Goal: Use online tool/utility: Utilize a website feature to perform a specific function

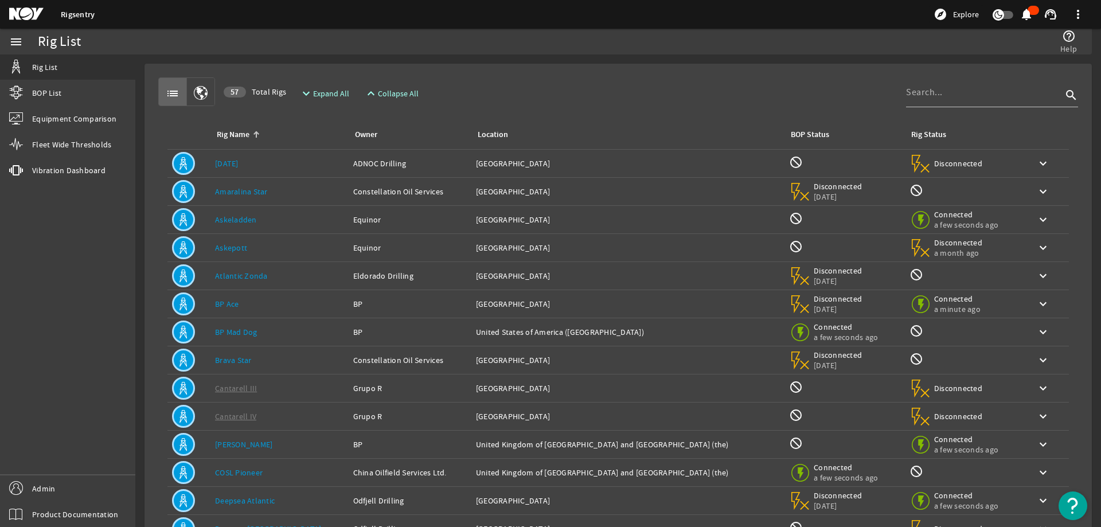
click at [655, 82] on div "list 57 Total Rigs expand_more Expand All expand_less Collapse All search" at bounding box center [618, 91] width 920 height 29
click at [932, 91] on input at bounding box center [984, 92] width 156 height 14
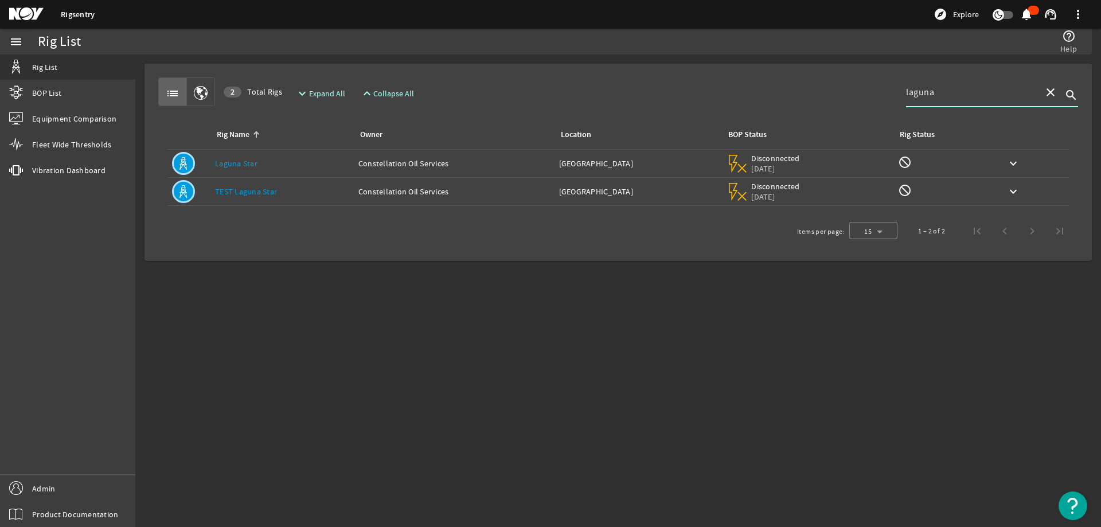
type input "laguna"
click at [264, 195] on link "TEST Laguna Star" at bounding box center [246, 191] width 62 height 10
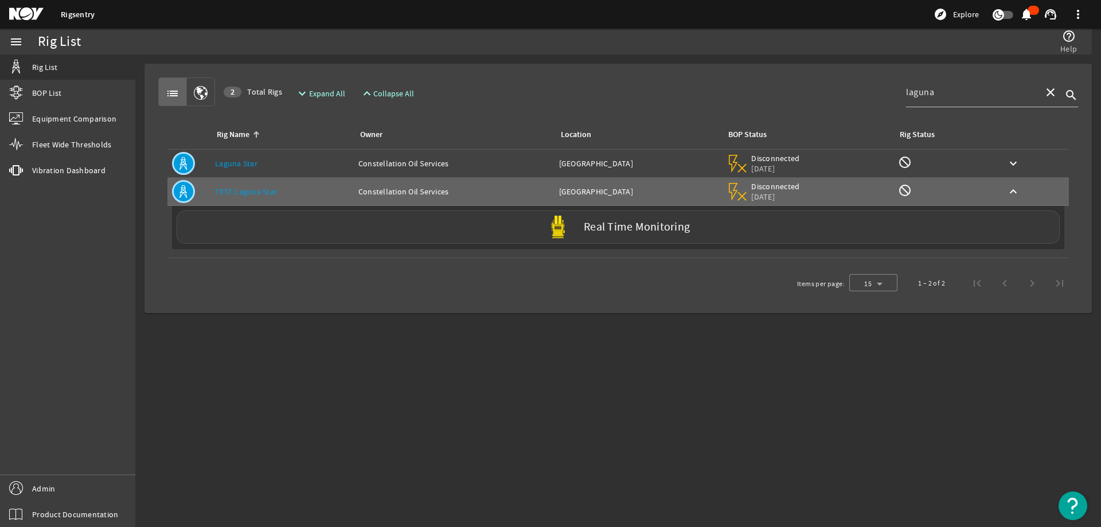
click at [285, 226] on div "Real Time Monitoring" at bounding box center [618, 226] width 883 height 33
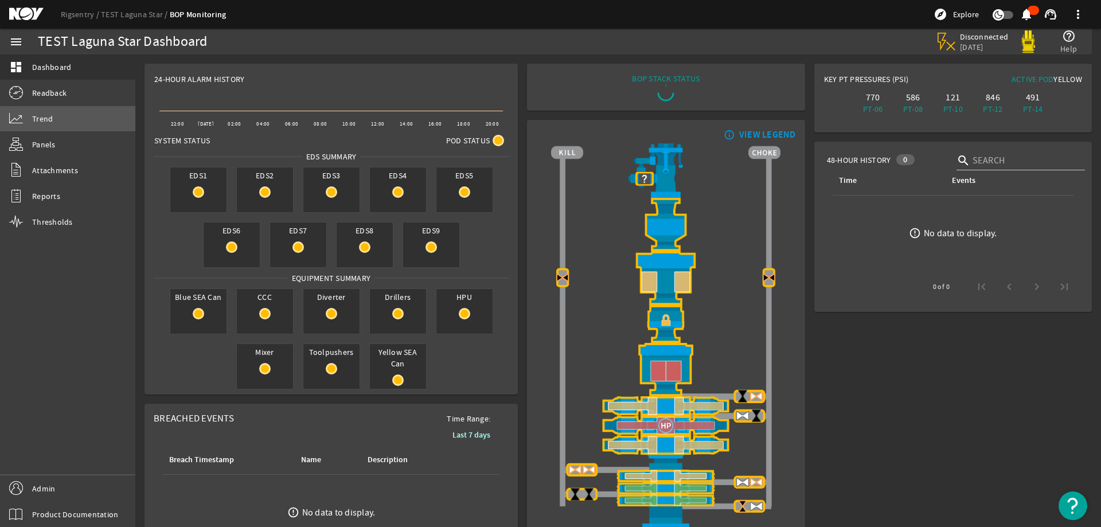
click at [54, 114] on link "Trend" at bounding box center [67, 118] width 135 height 25
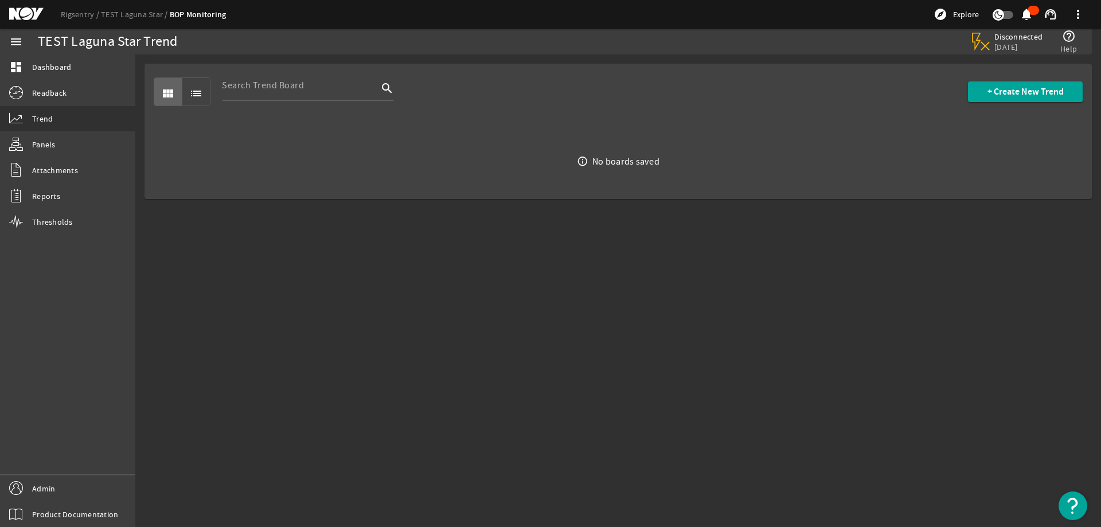
click at [770, 103] on div "view_module list search + Create New Trend" at bounding box center [618, 92] width 929 height 56
click at [1005, 85] on span at bounding box center [1025, 92] width 115 height 28
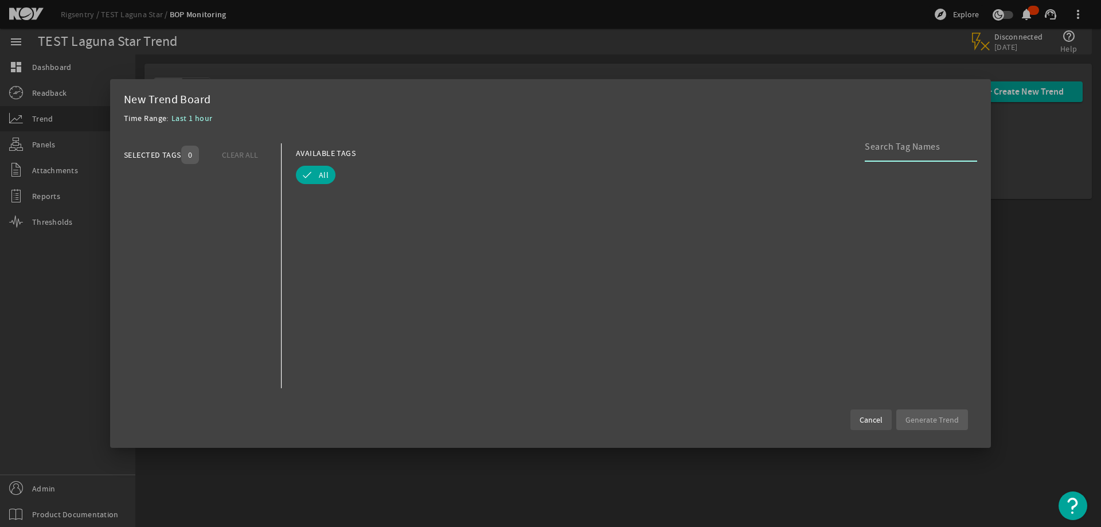
click at [868, 421] on span "Cancel" at bounding box center [871, 419] width 23 height 11
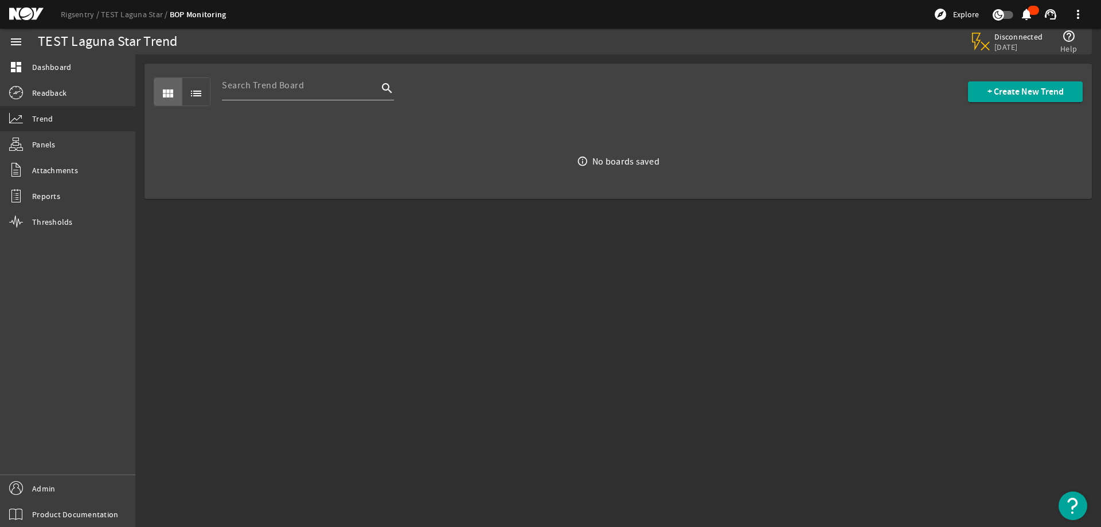
click at [791, 342] on mat-sidenav-content "TEST Laguna Star Trend Disconnected 2 weeks, 4 days ago help_outline Help view_…" at bounding box center [618, 290] width 966 height 473
click at [748, 111] on div "view_module list search + Create New Trend" at bounding box center [618, 92] width 929 height 56
click at [91, 13] on link "Rigsentry" at bounding box center [81, 14] width 40 height 10
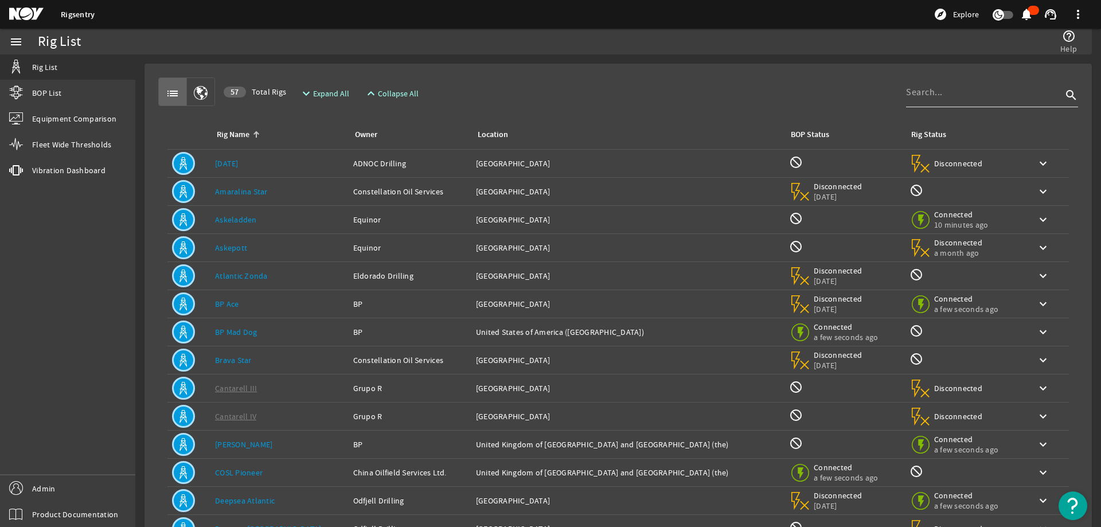
click at [906, 95] on input at bounding box center [984, 92] width 156 height 14
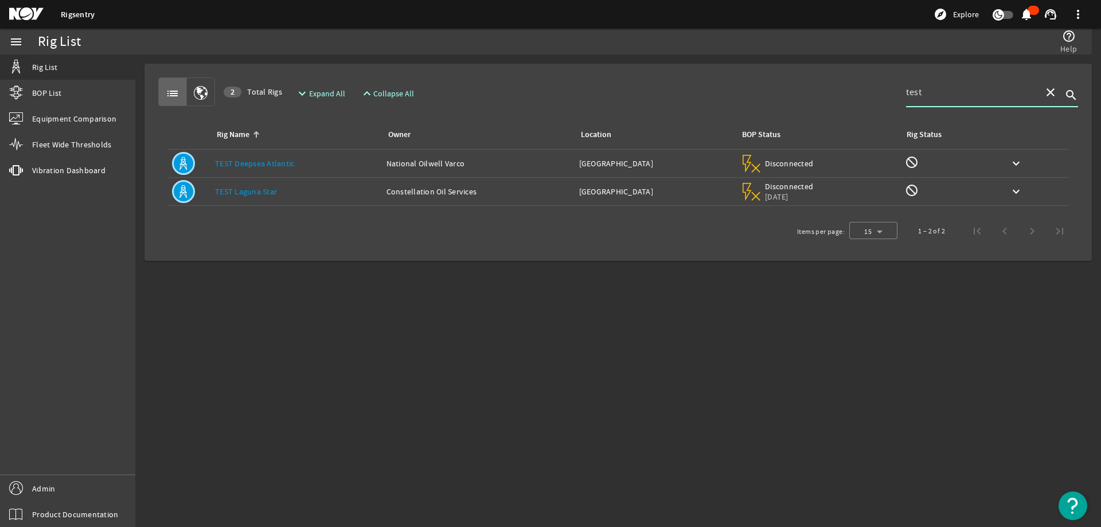
type input "test"
click at [288, 162] on link "TEST Deepsea Atlantic" at bounding box center [254, 163] width 79 height 10
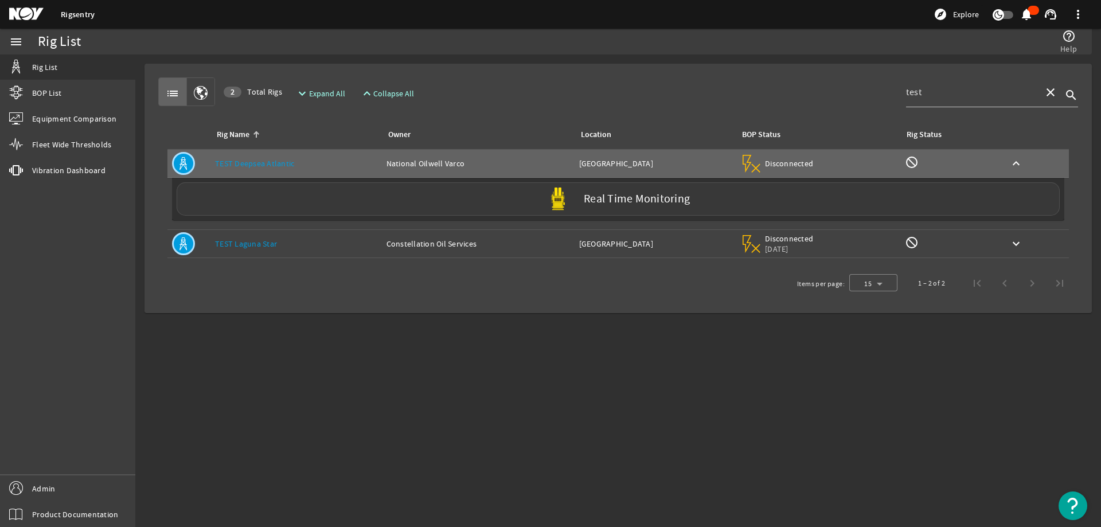
click at [298, 198] on div "Real Time Monitoring" at bounding box center [618, 198] width 883 height 33
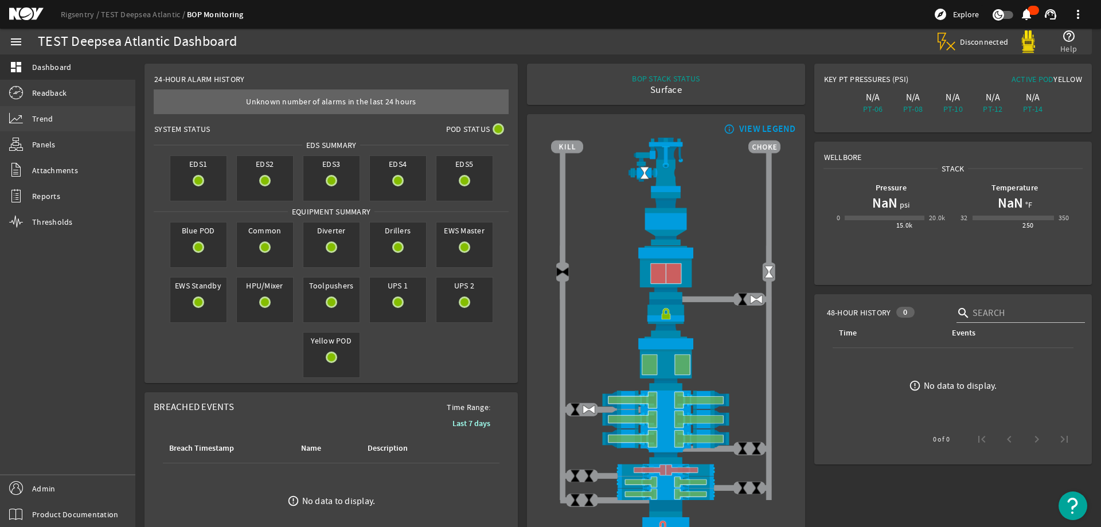
click at [63, 119] on link "Trend" at bounding box center [67, 118] width 135 height 25
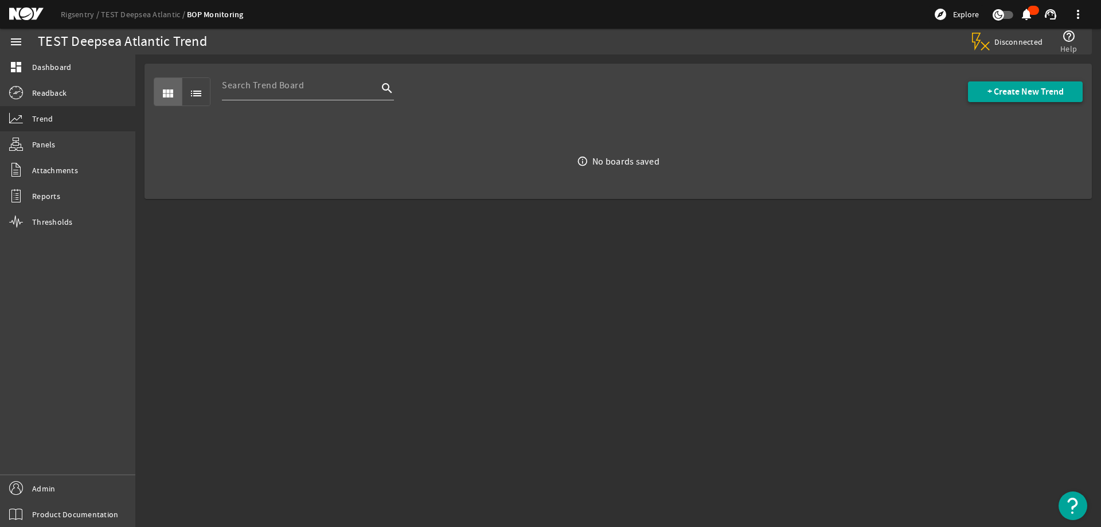
click at [1021, 90] on span "+ Create New Trend" at bounding box center [1026, 91] width 76 height 11
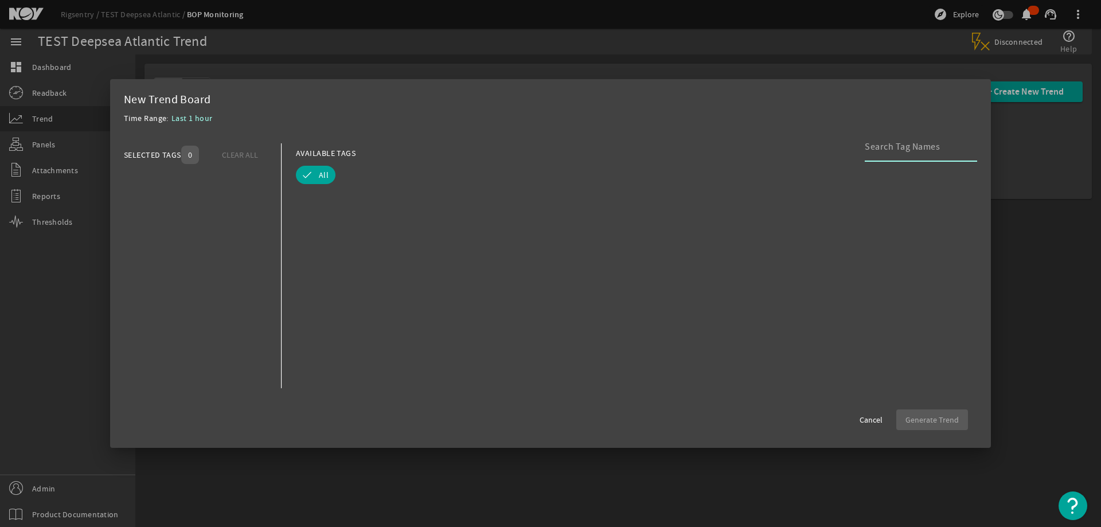
click at [606, 220] on cdk-virtual-scroll-viewport at bounding box center [636, 290] width 681 height 196
click at [862, 417] on span "Cancel" at bounding box center [871, 419] width 23 height 11
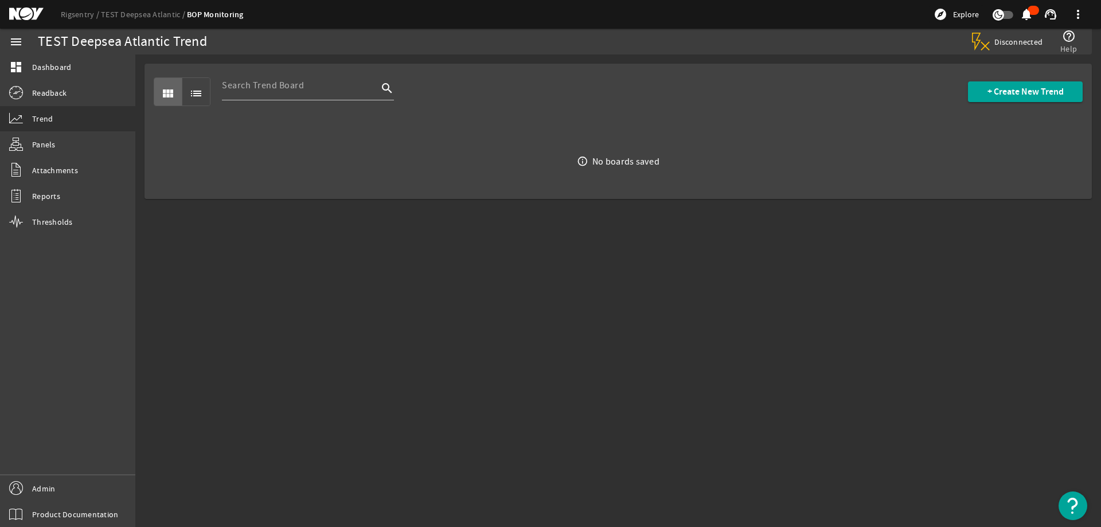
click at [584, 311] on mat-sidenav-content "TEST Deepsea Atlantic Trend Disconnected help_outline Help view_module list sea…" at bounding box center [618, 290] width 966 height 473
click at [562, 268] on mat-sidenav-content "TEST Deepsea Atlantic Trend Disconnected help_outline Help view_module list sea…" at bounding box center [618, 290] width 966 height 473
click at [1001, 96] on span "+ Create New Trend" at bounding box center [1026, 91] width 76 height 11
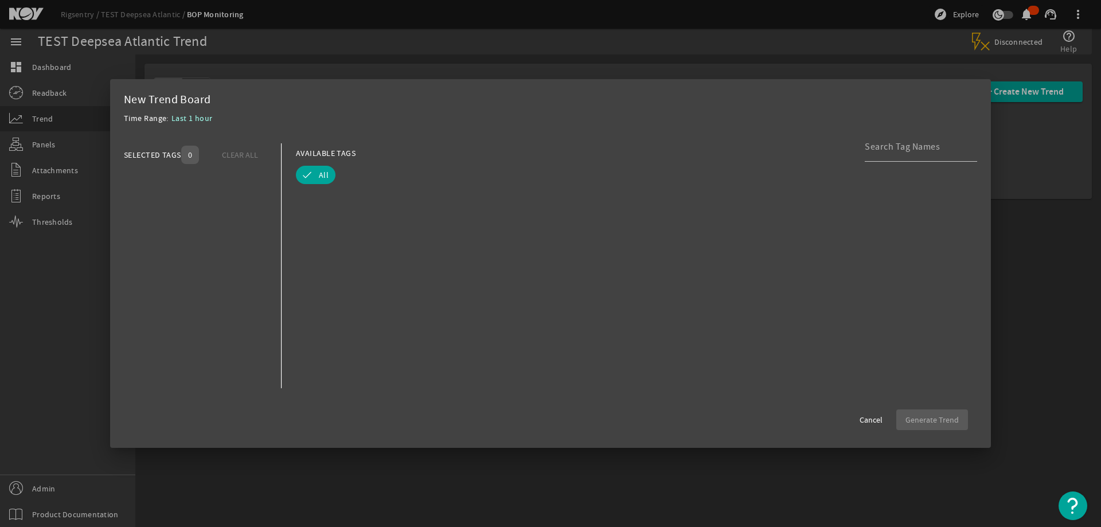
click at [472, 223] on cdk-virtual-scroll-viewport at bounding box center [636, 290] width 681 height 196
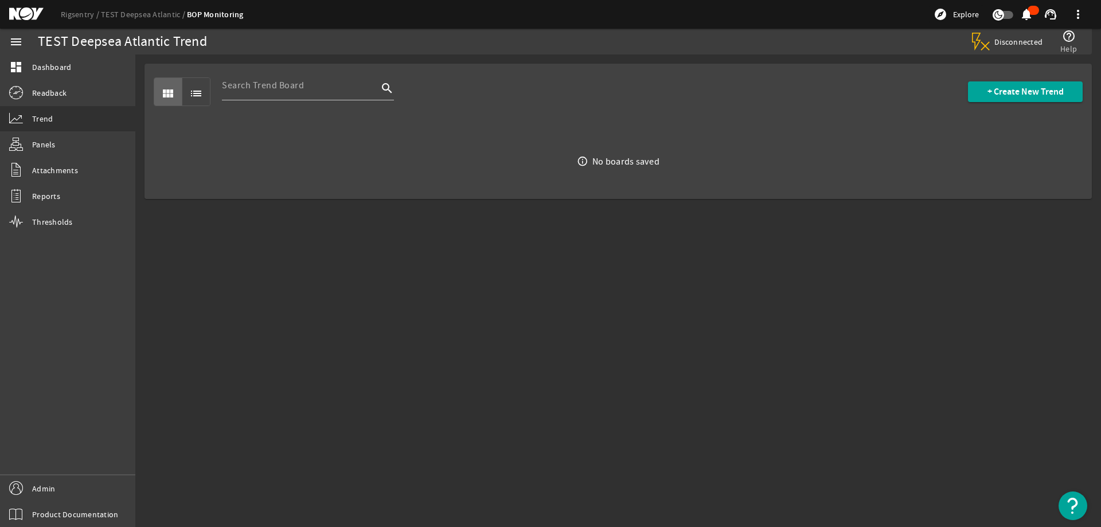
click at [459, 256] on mat-sidenav-content "TEST Deepsea Atlantic Trend Disconnected help_outline Help view_module list sea…" at bounding box center [618, 290] width 966 height 473
click at [1010, 95] on span "+ Create New Trend" at bounding box center [1026, 91] width 76 height 11
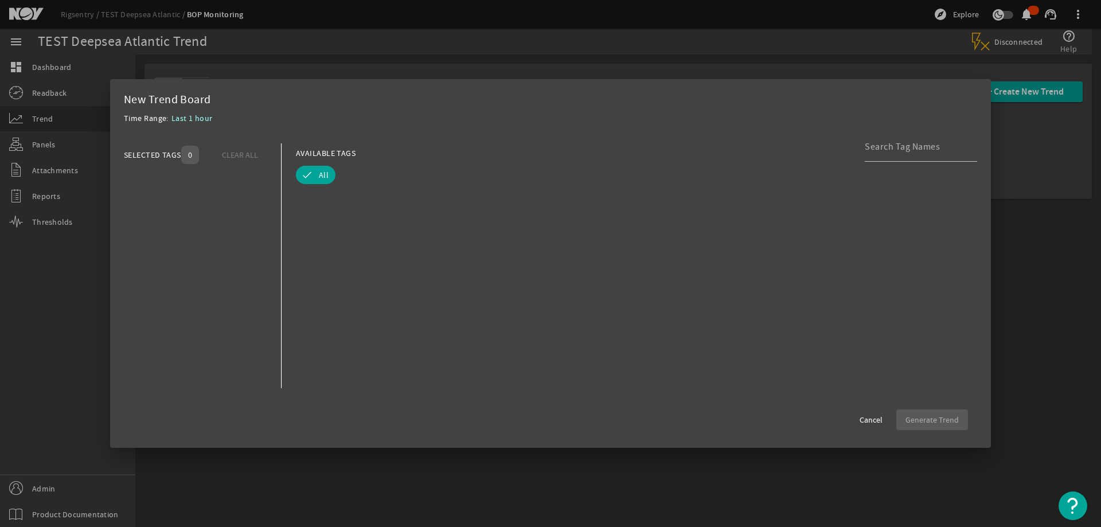
click at [407, 36] on div at bounding box center [550, 263] width 1101 height 527
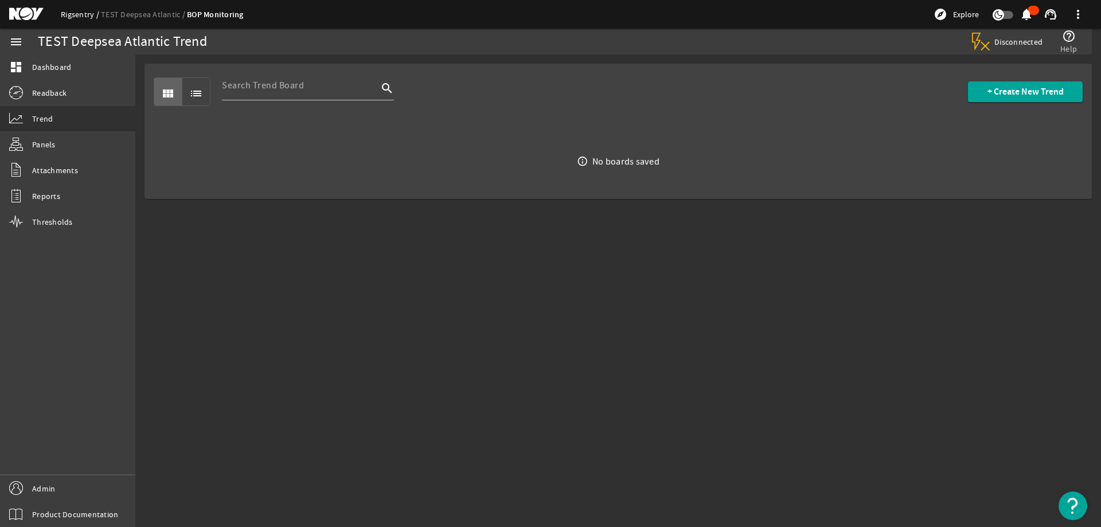
click at [75, 10] on link "Rigsentry" at bounding box center [81, 14] width 40 height 10
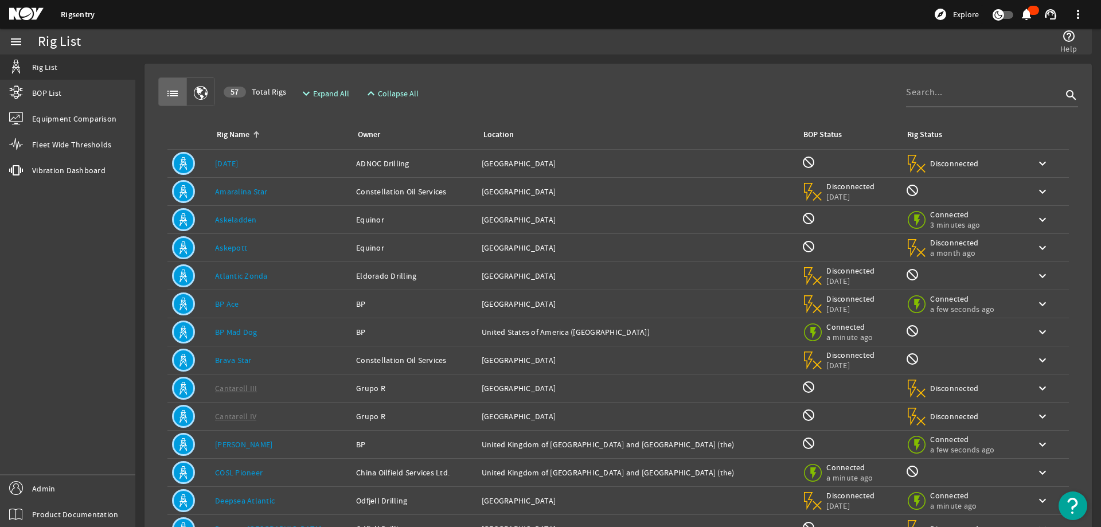
scroll to position [108, 0]
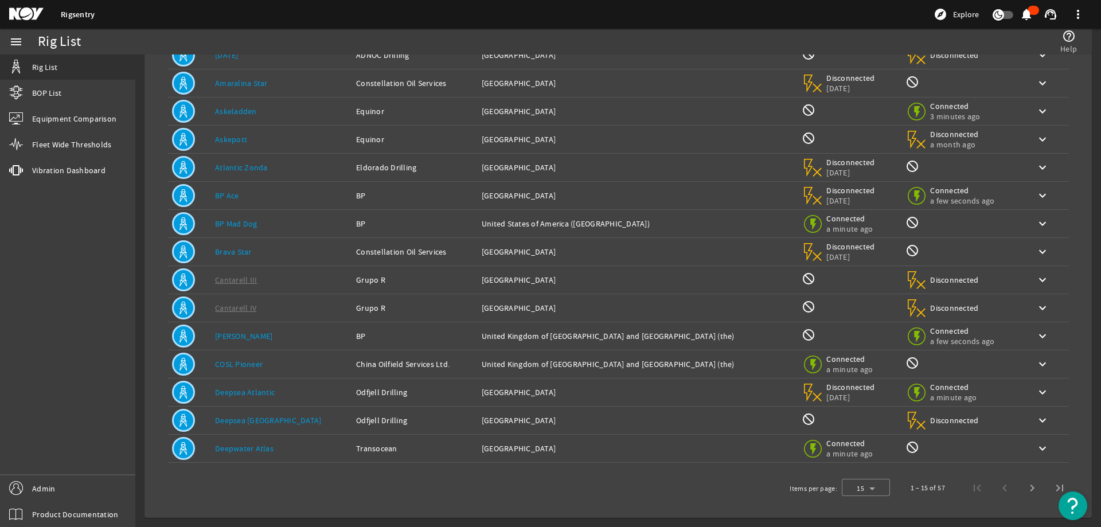
click at [267, 453] on link "Deepwater Atlas" at bounding box center [244, 448] width 59 height 10
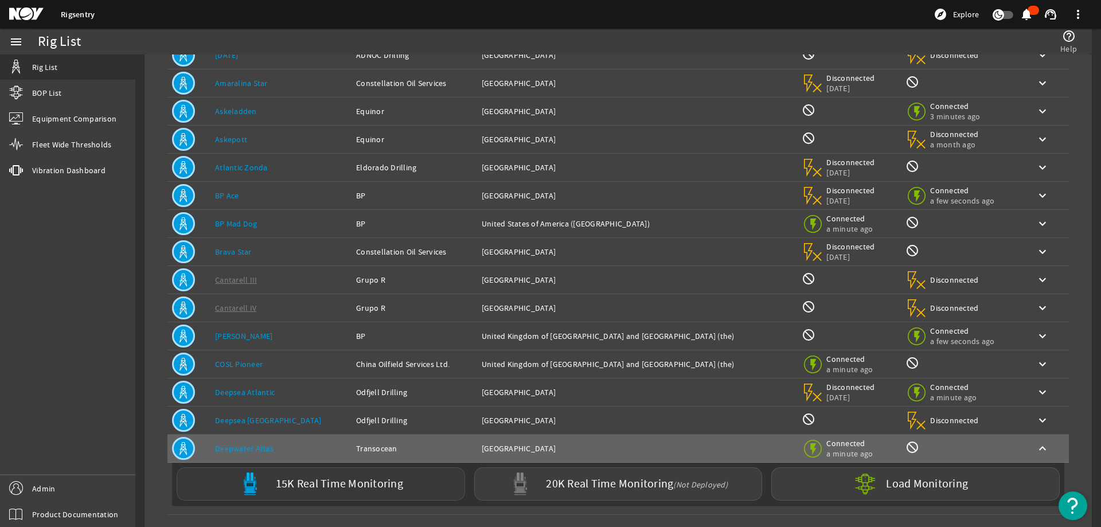
click at [255, 483] on img at bounding box center [250, 484] width 23 height 23
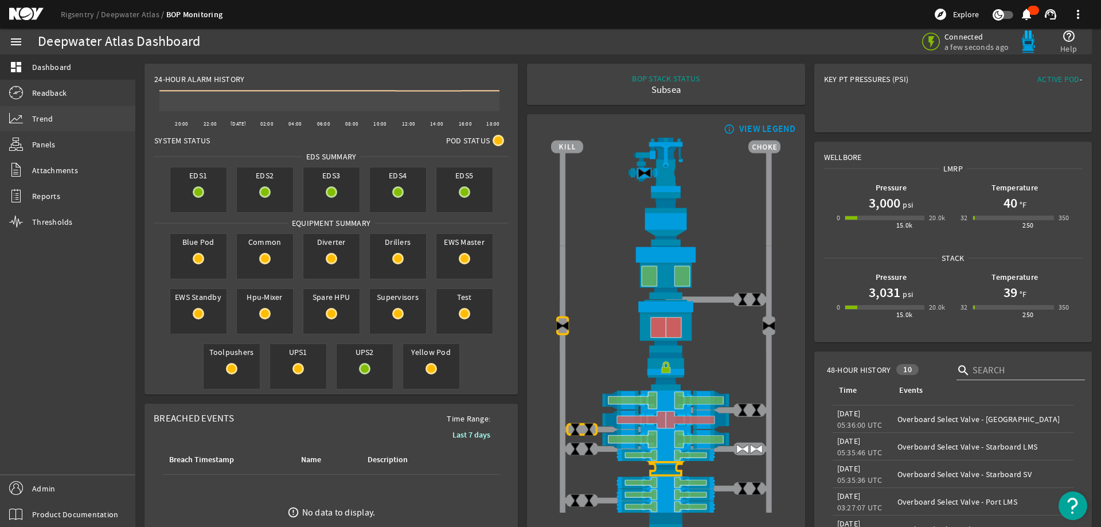
click at [68, 119] on link "Trend" at bounding box center [67, 118] width 135 height 25
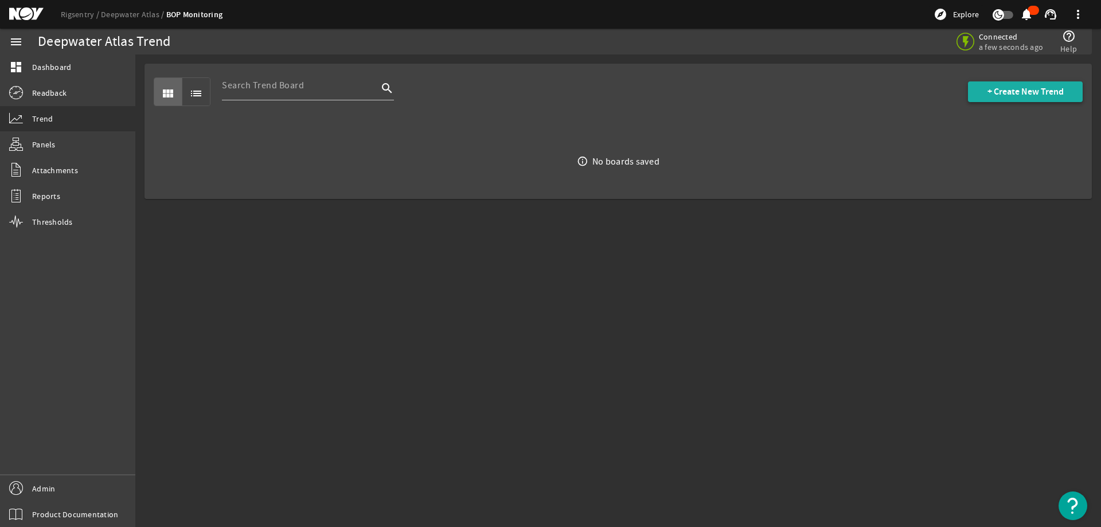
click at [1011, 92] on span "+ Create New Trend" at bounding box center [1026, 91] width 76 height 11
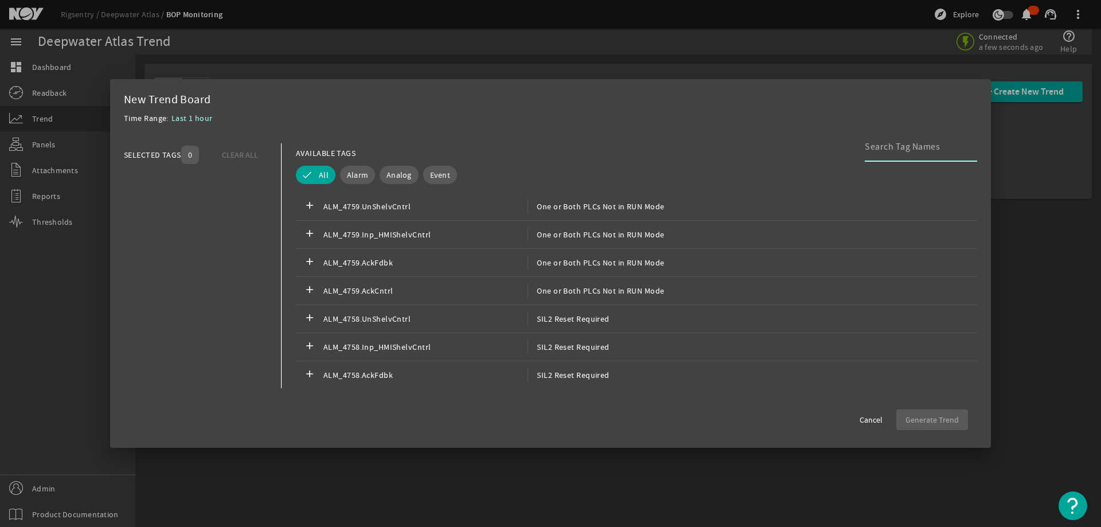
click at [707, 115] on div "Time Range: Last 1 hour" at bounding box center [550, 121] width 853 height 21
click at [875, 419] on span "Cancel" at bounding box center [871, 419] width 23 height 11
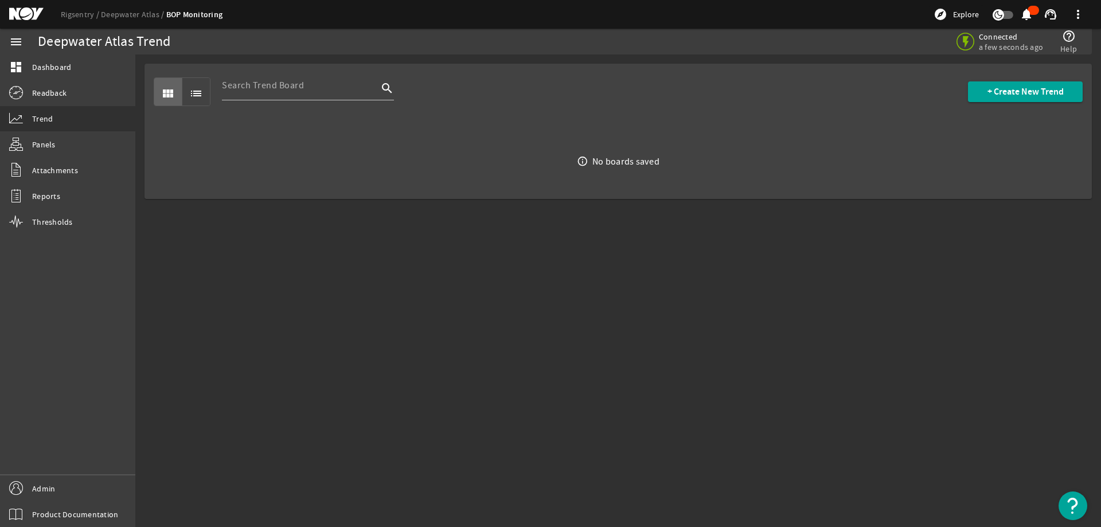
click at [696, 366] on mat-sidenav-content "Deepwater Atlas Trend Connected a few seconds ago help_outline Help view_module…" at bounding box center [618, 290] width 966 height 473
